Goal: Information Seeking & Learning: Learn about a topic

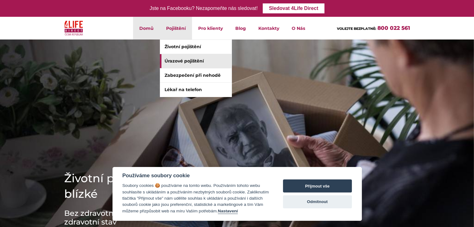
click at [183, 63] on font "Úrazové pojištění" at bounding box center [183, 61] width 39 height 6
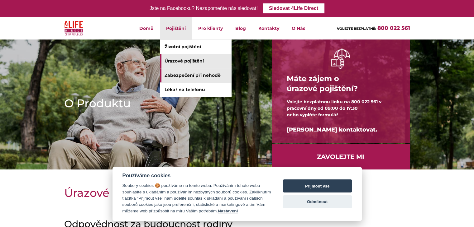
click at [181, 74] on link "Zabezpečení při nehodě" at bounding box center [196, 76] width 72 height 14
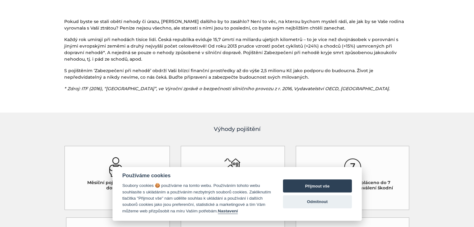
scroll to position [93, 0]
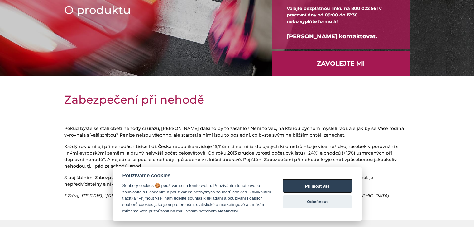
drag, startPoint x: 319, startPoint y: 186, endPoint x: 278, endPoint y: 149, distance: 55.4
click at [319, 186] on button "Přijmout vše" at bounding box center [317, 186] width 69 height 13
checkbox input "true"
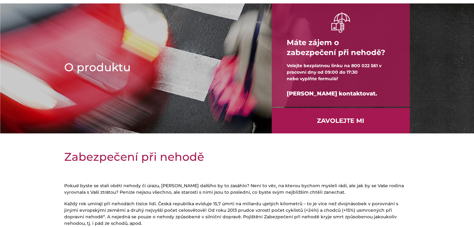
scroll to position [0, 0]
